Goal: Task Accomplishment & Management: Complete application form

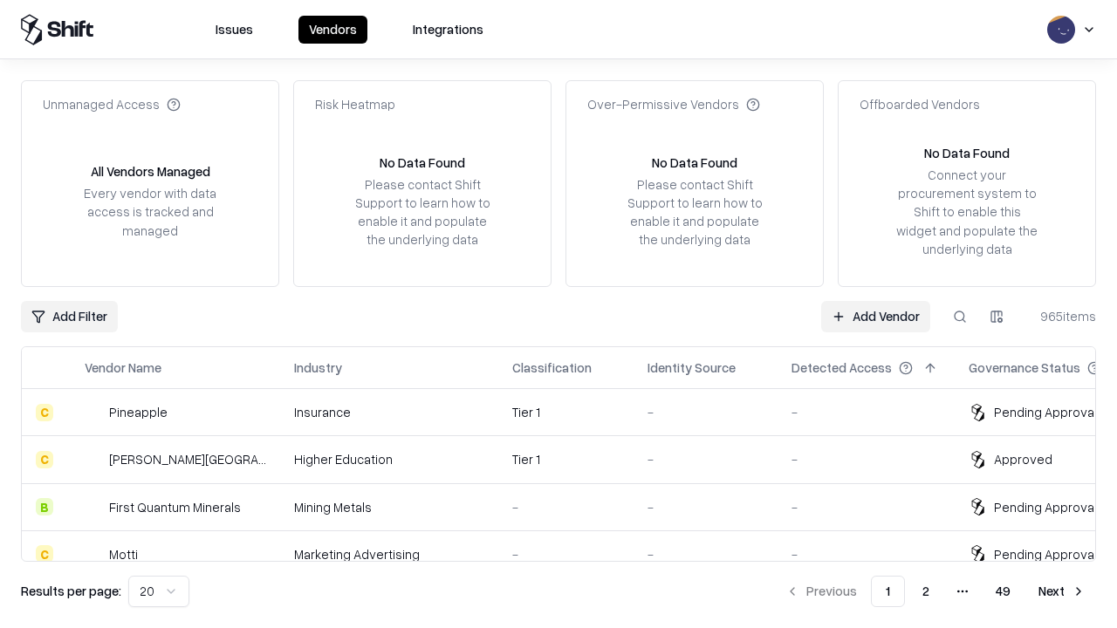
click at [875, 316] on link "Add Vendor" at bounding box center [875, 316] width 109 height 31
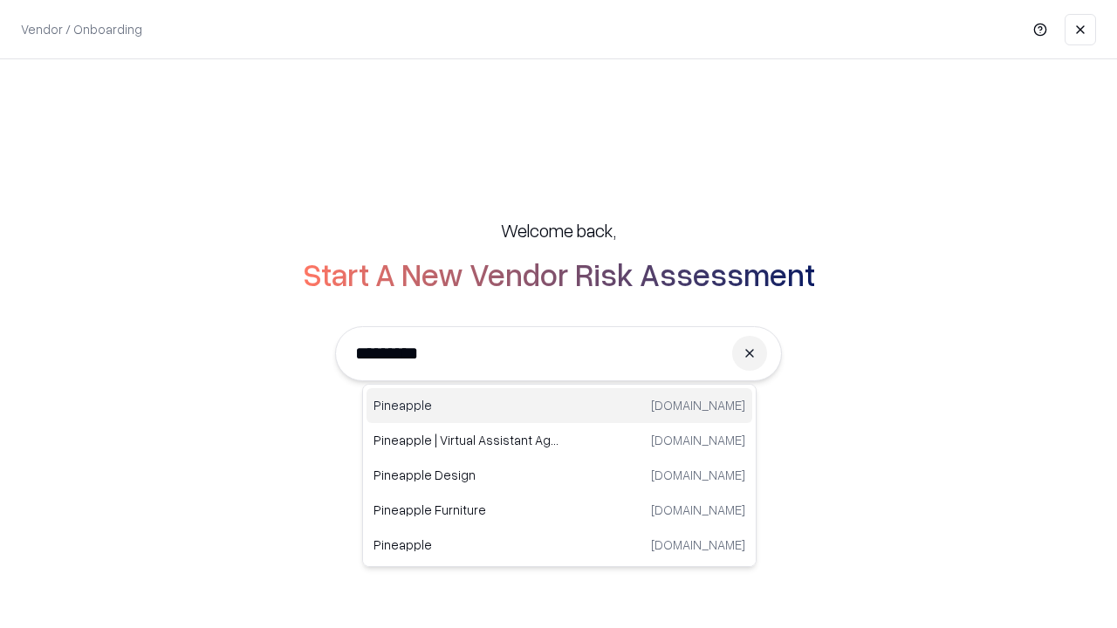
click at [559, 406] on div "Pineapple [DOMAIN_NAME]" at bounding box center [559, 405] width 386 height 35
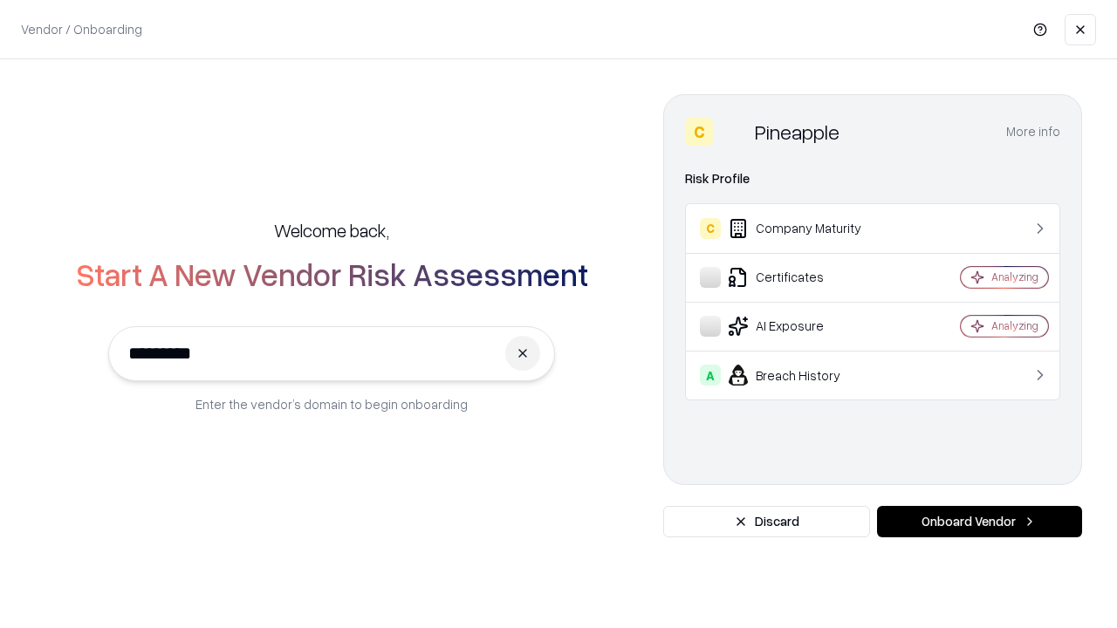
type input "*********"
click at [979, 522] on button "Onboard Vendor" at bounding box center [979, 521] width 205 height 31
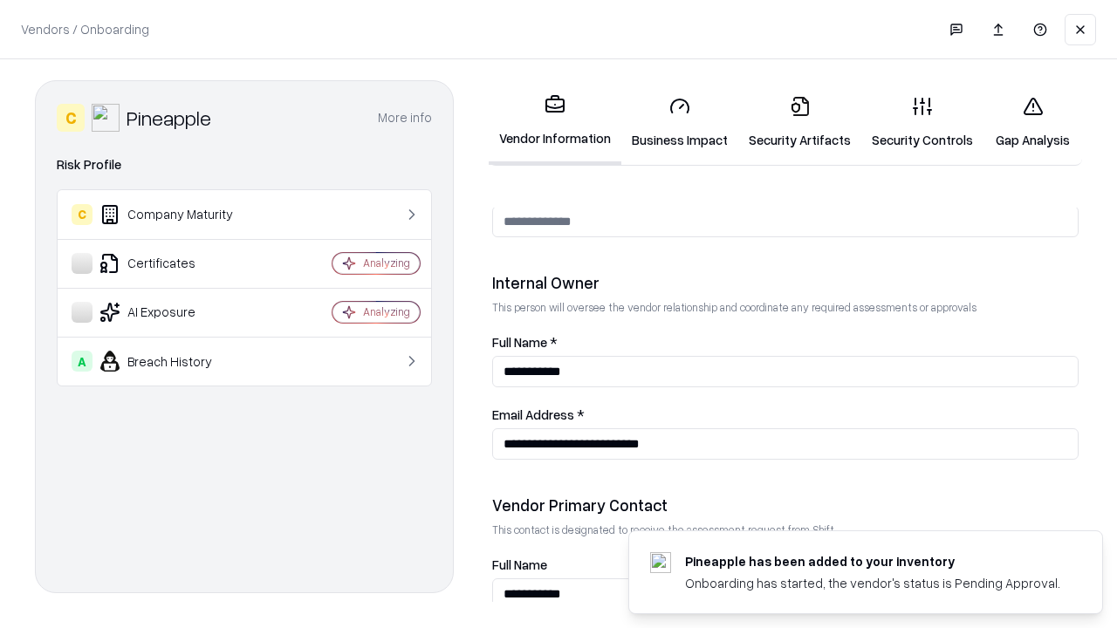
scroll to position [904, 0]
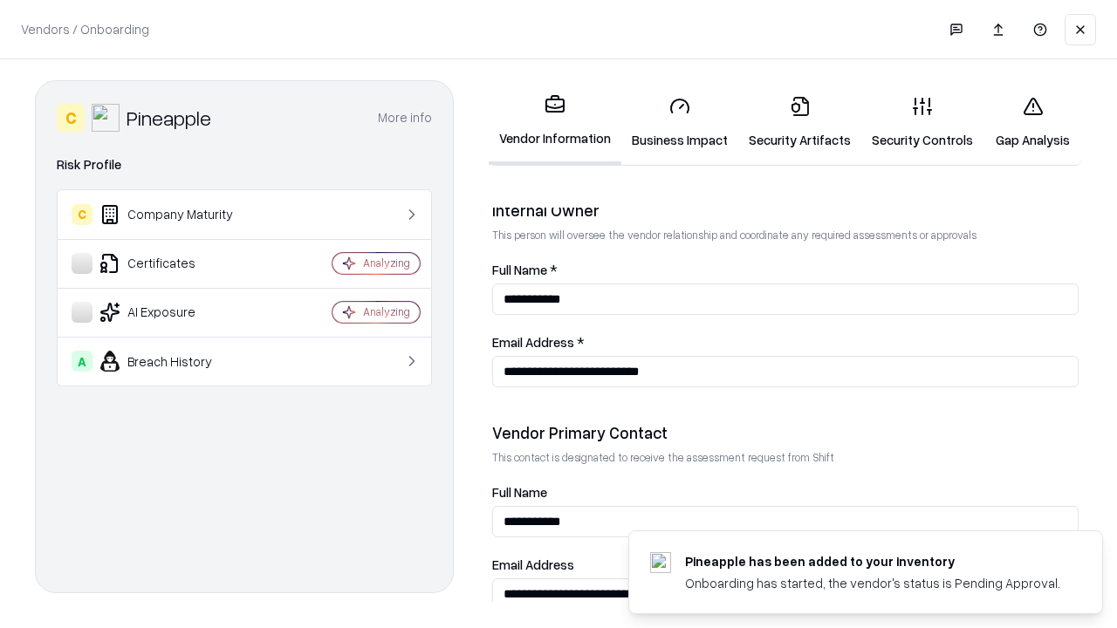
click at [799, 122] on link "Security Artifacts" at bounding box center [799, 122] width 123 height 81
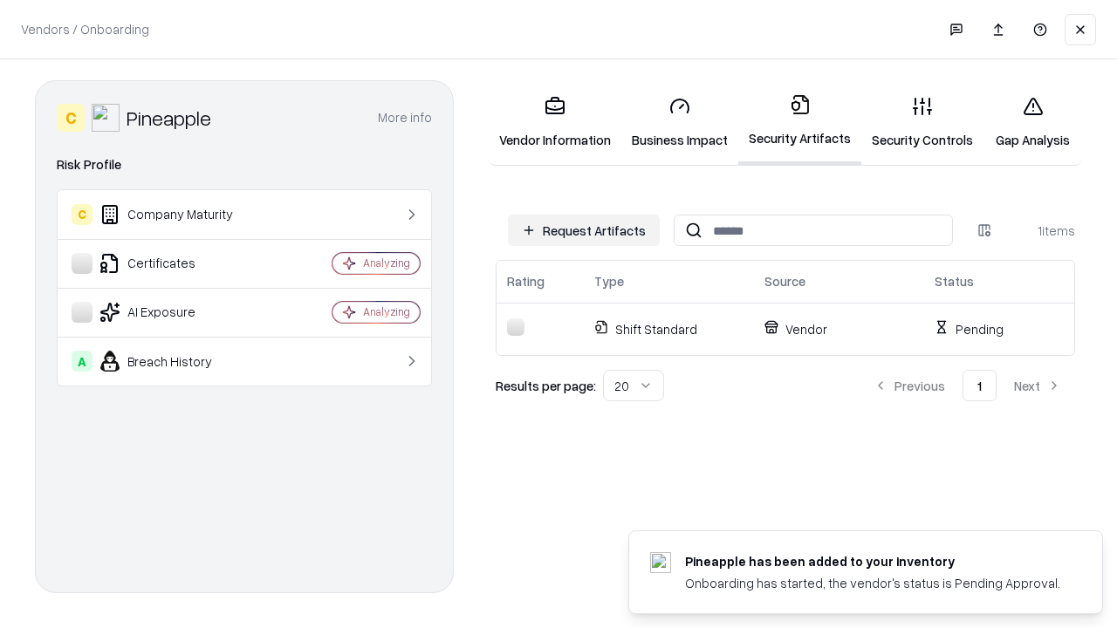
click at [584, 230] on button "Request Artifacts" at bounding box center [584, 230] width 152 height 31
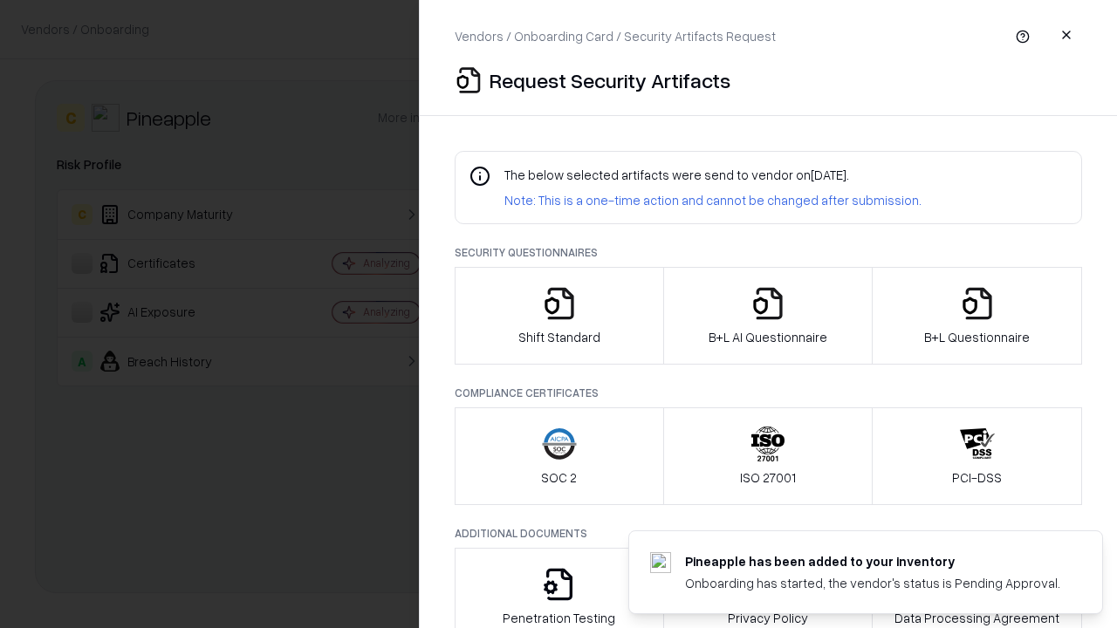
click at [976, 316] on icon "button" at bounding box center [977, 303] width 35 height 35
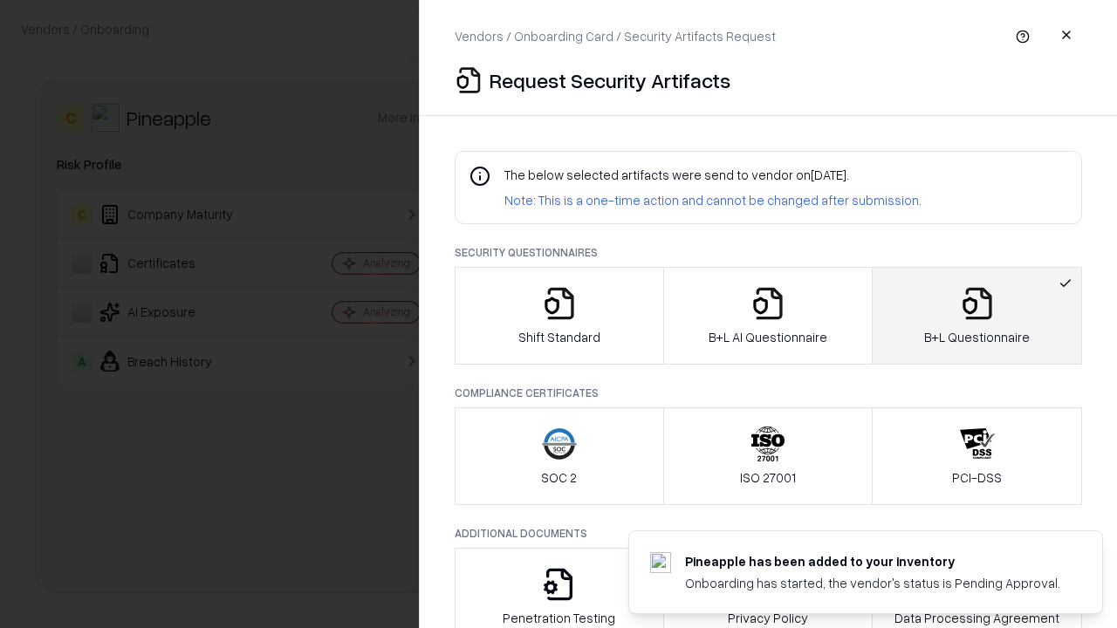
click at [767, 316] on icon "button" at bounding box center [767, 303] width 35 height 35
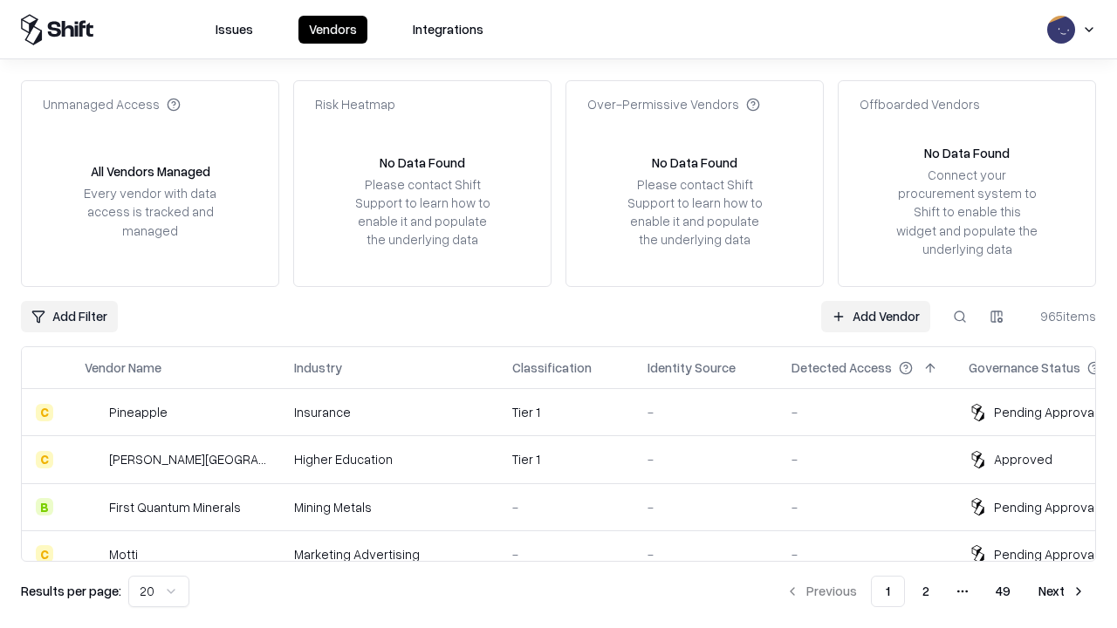
click at [875, 316] on link "Add Vendor" at bounding box center [875, 316] width 109 height 31
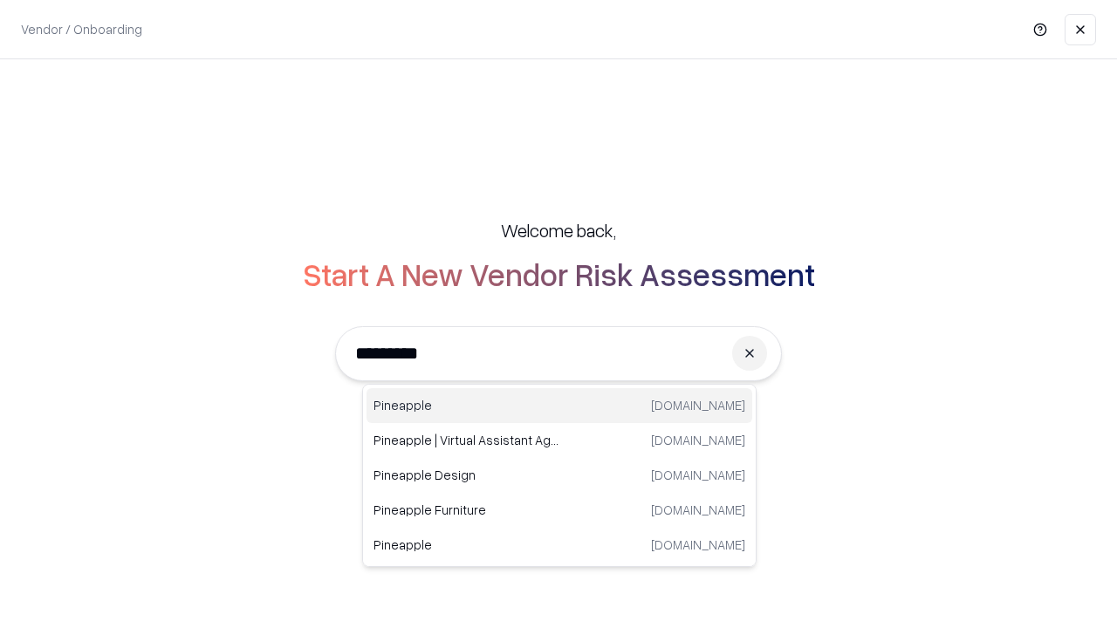
click at [559, 406] on div "Pineapple [DOMAIN_NAME]" at bounding box center [559, 405] width 386 height 35
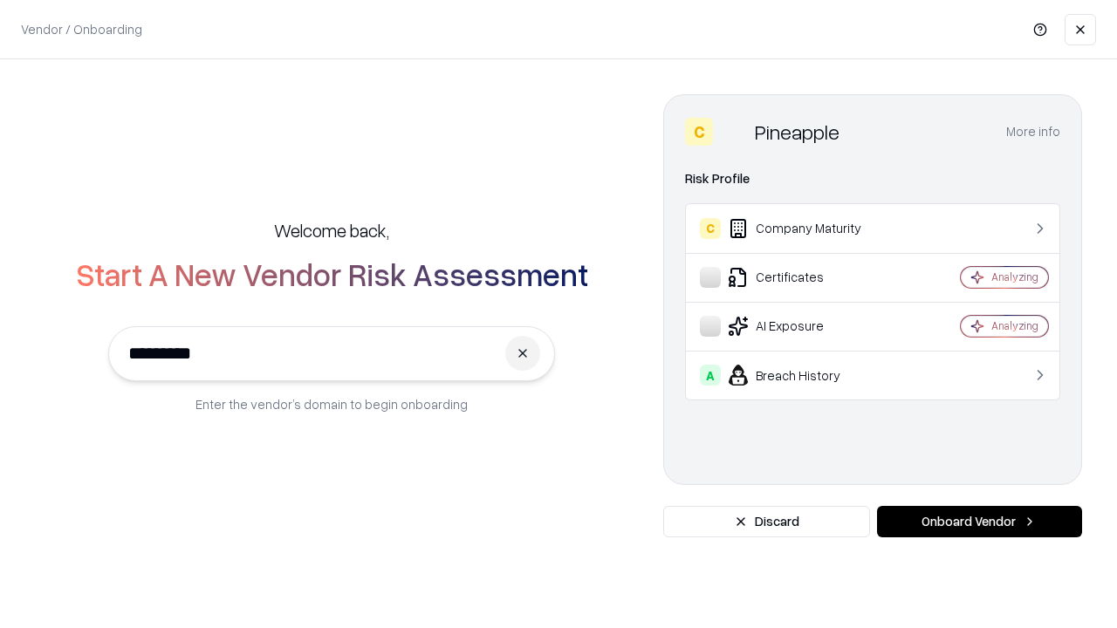
type input "*********"
click at [979, 522] on button "Onboard Vendor" at bounding box center [979, 521] width 205 height 31
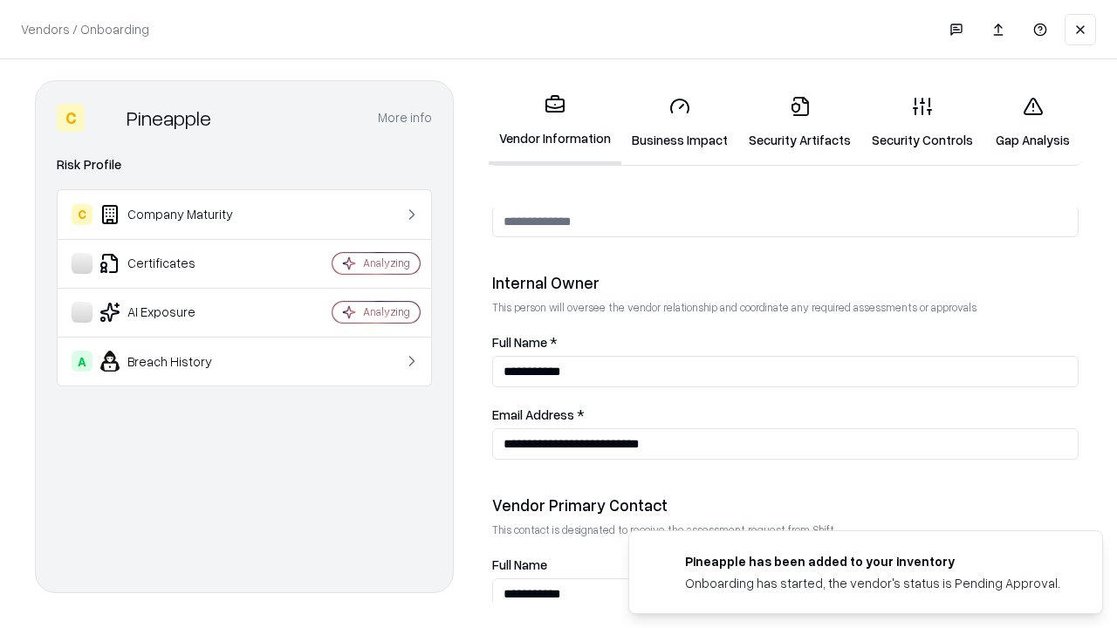
scroll to position [904, 0]
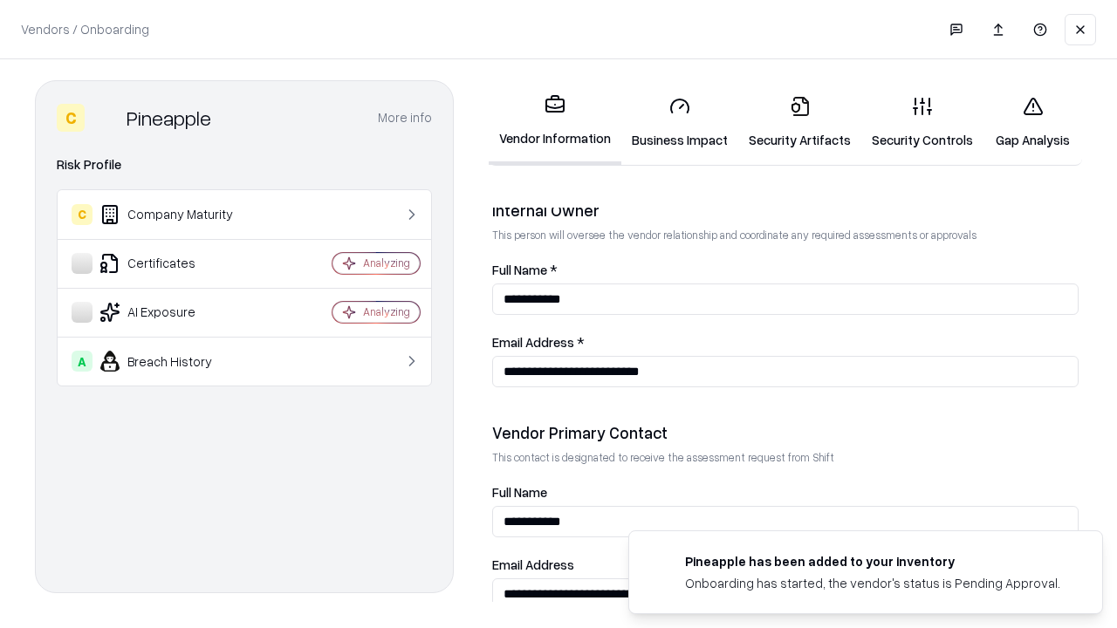
click at [1032, 122] on link "Gap Analysis" at bounding box center [1032, 122] width 99 height 81
